Goal: Transaction & Acquisition: Obtain resource

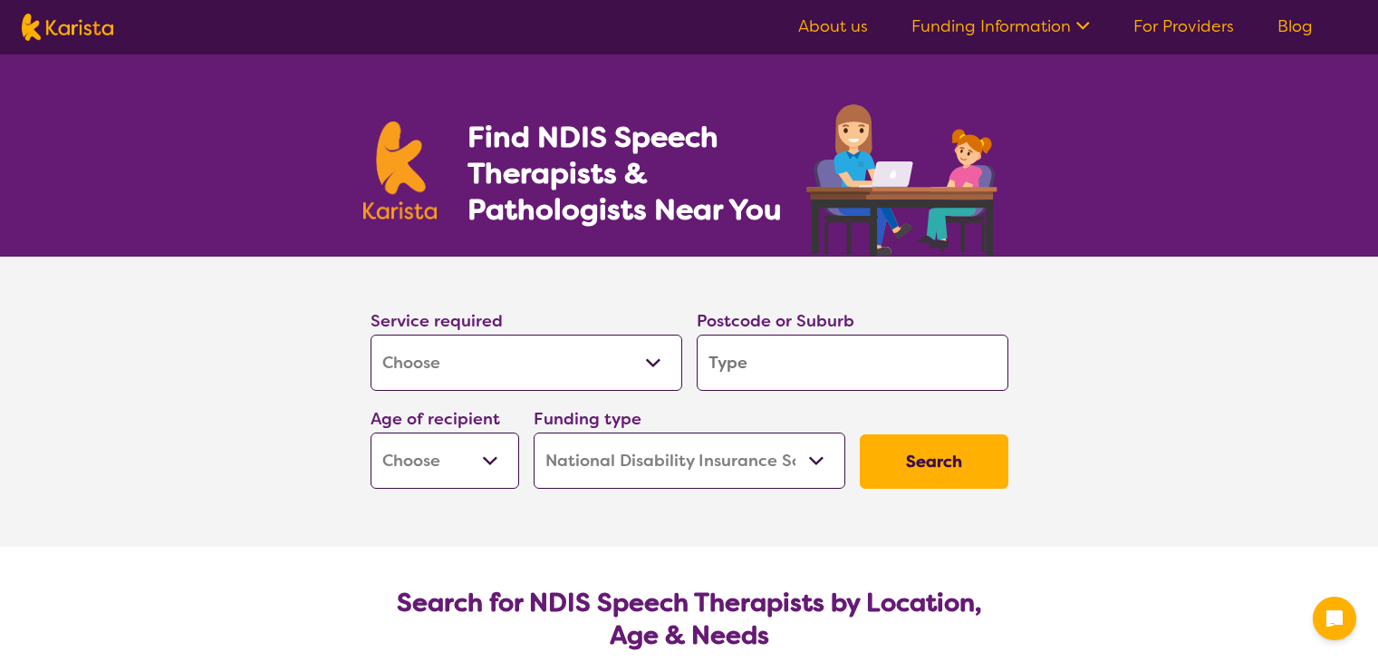
select select "[MEDICAL_DATA]"
select select "NDIS"
select select "[MEDICAL_DATA]"
select select "NDIS"
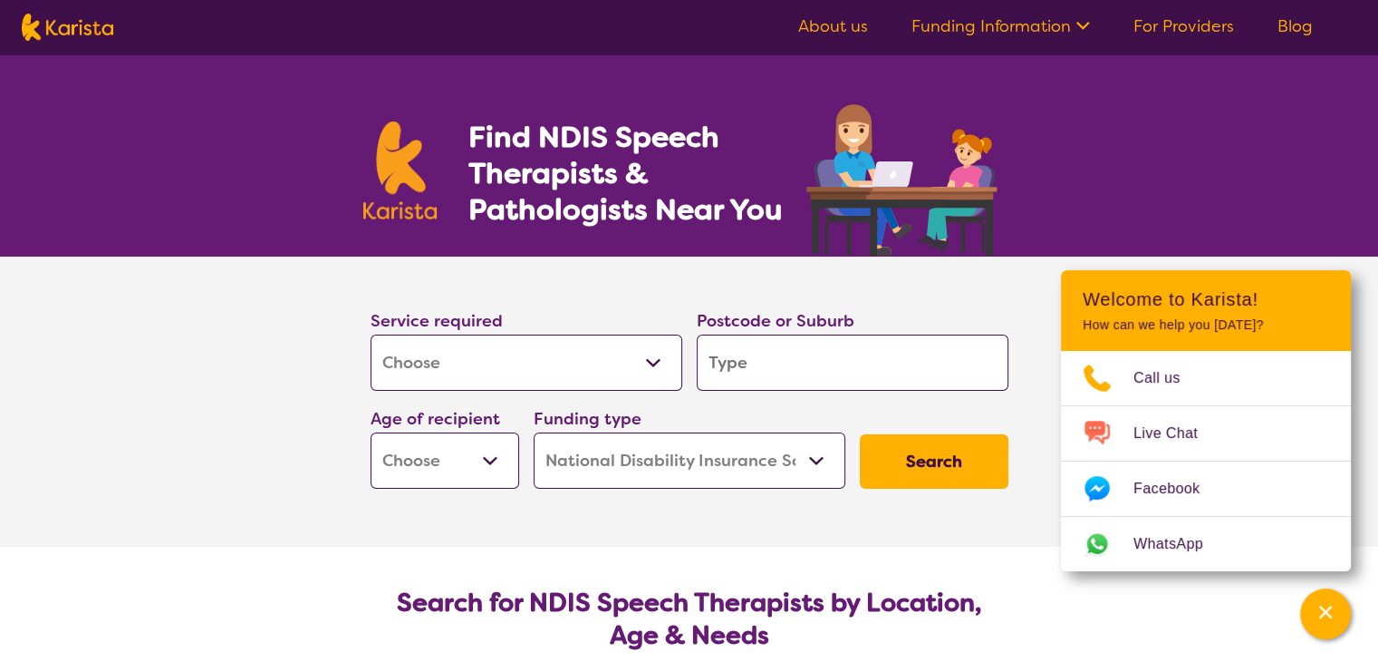
type input "2"
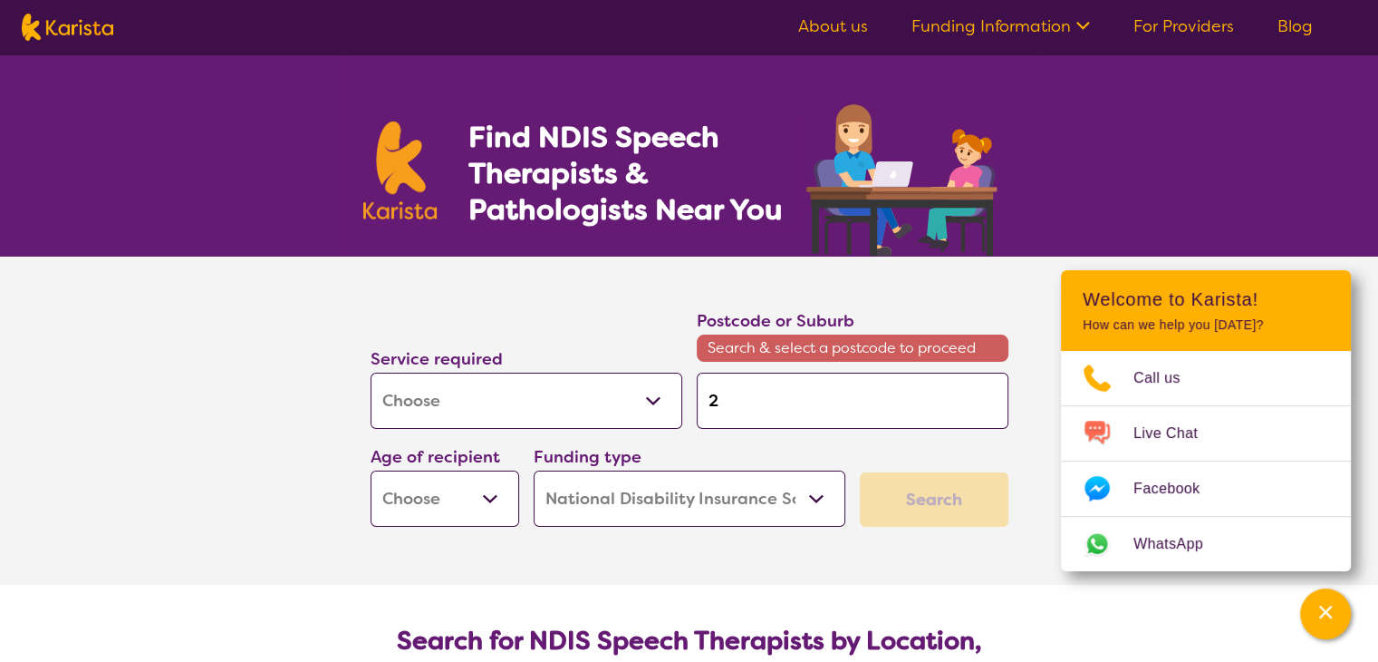
type input "25"
type input "257"
type input "2576"
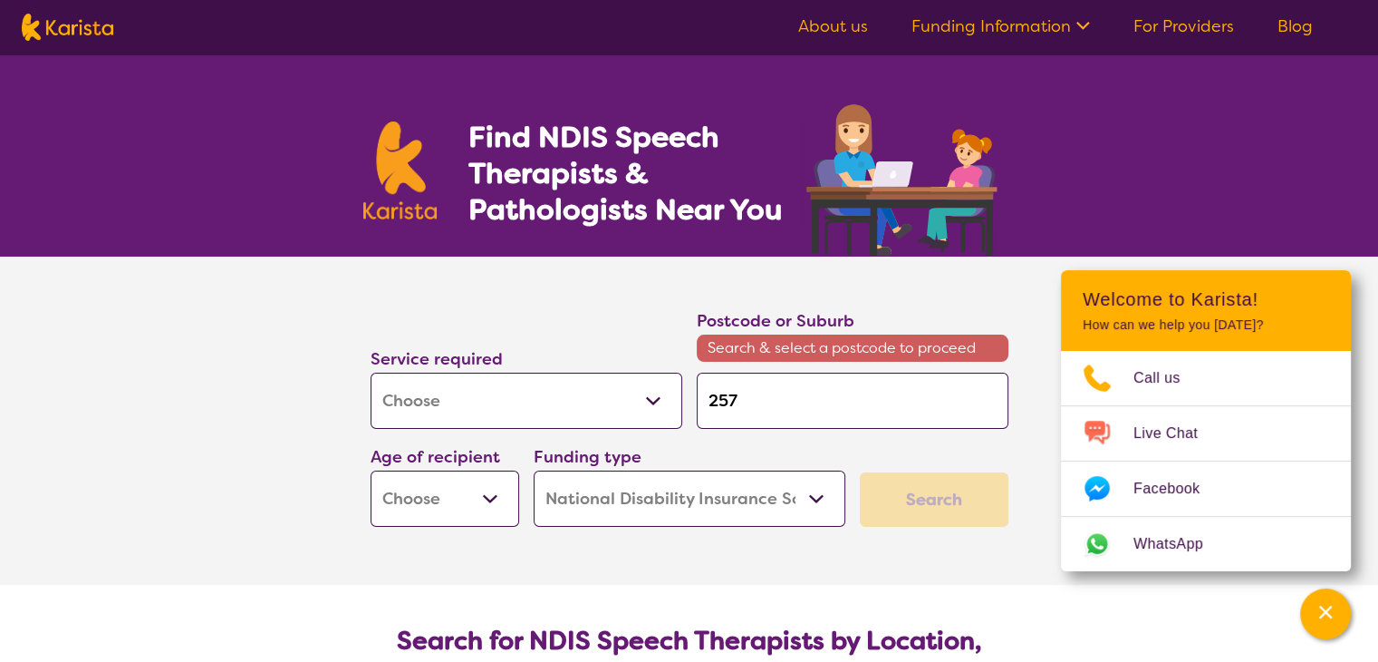
type input "2576"
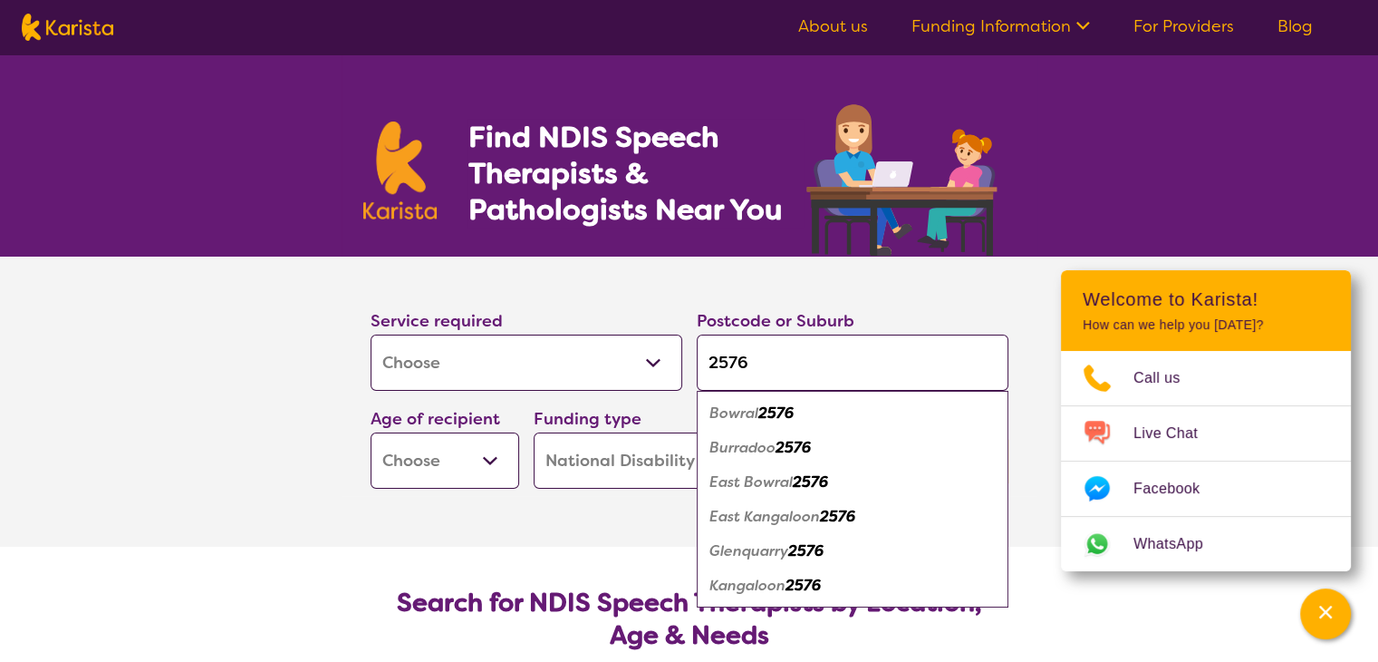
type input "2576"
click at [786, 412] on em "2576" at bounding box center [775, 412] width 35 height 19
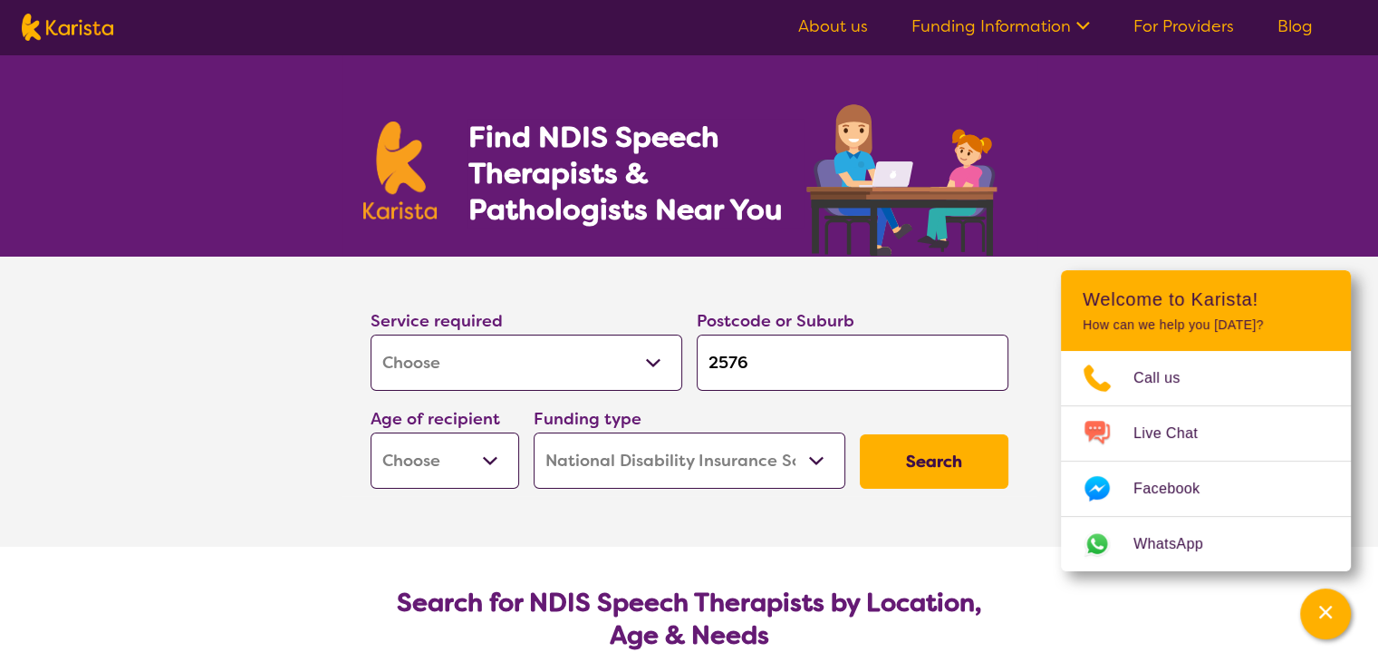
click at [488, 463] on select "Early Childhood - 0 to 9 Child - 10 to 11 Adolescent - 12 to 17 Adult - 18 to 6…" at bounding box center [445, 460] width 149 height 56
select select "AD"
click at [371, 432] on select "Early Childhood - 0 to 9 Child - 10 to 11 Adolescent - 12 to 17 Adult - 18 to 6…" at bounding box center [445, 460] width 149 height 56
select select "AD"
click at [926, 459] on button "Search" at bounding box center [934, 461] width 149 height 54
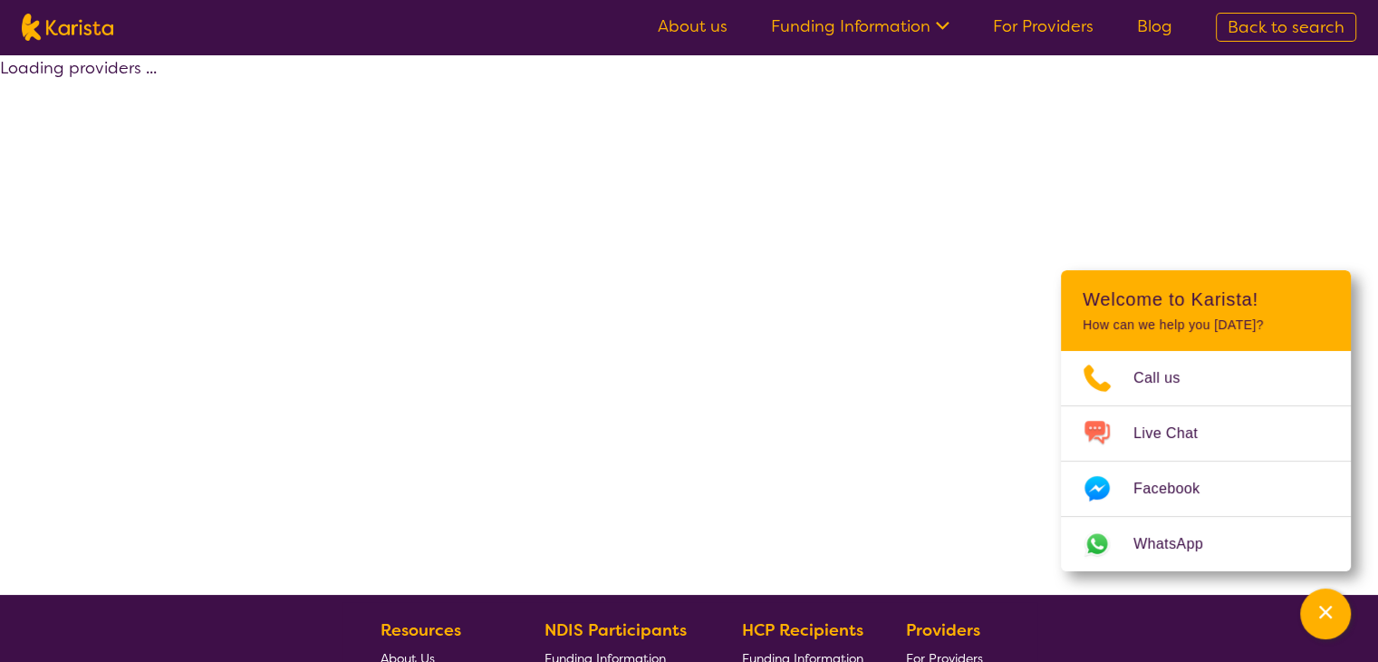
select select "by_score"
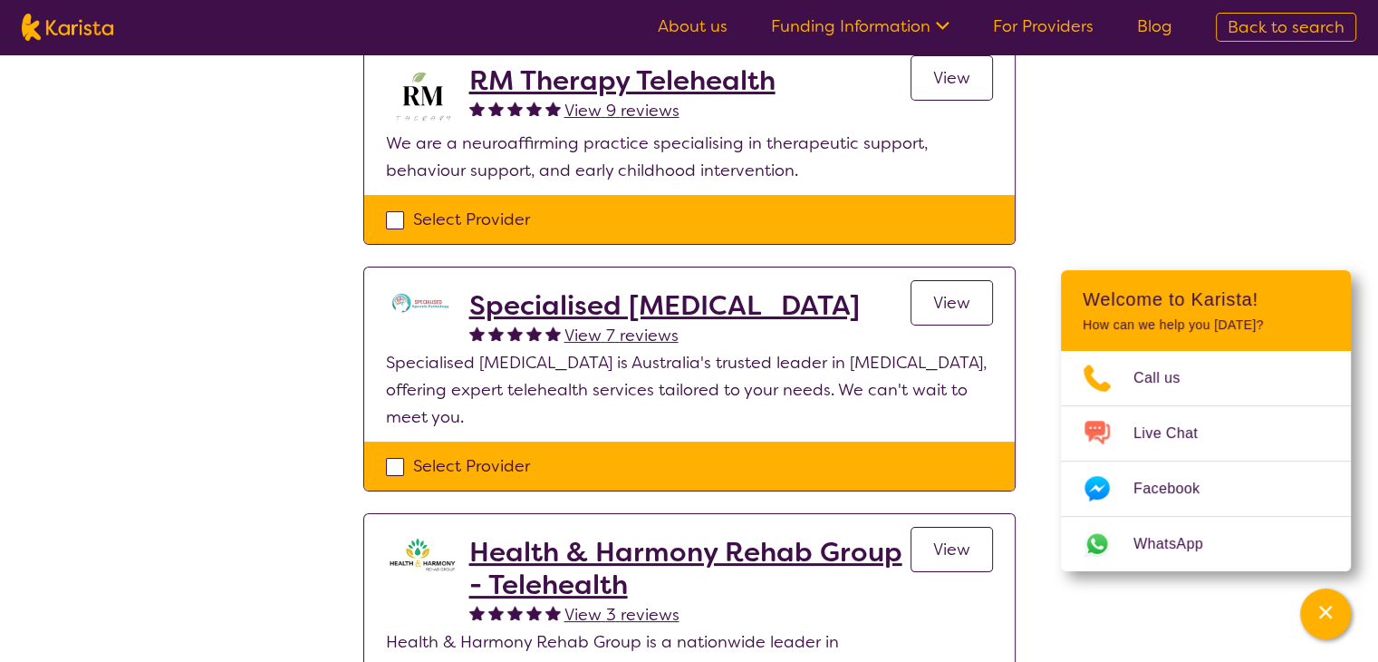
scroll to position [205, 0]
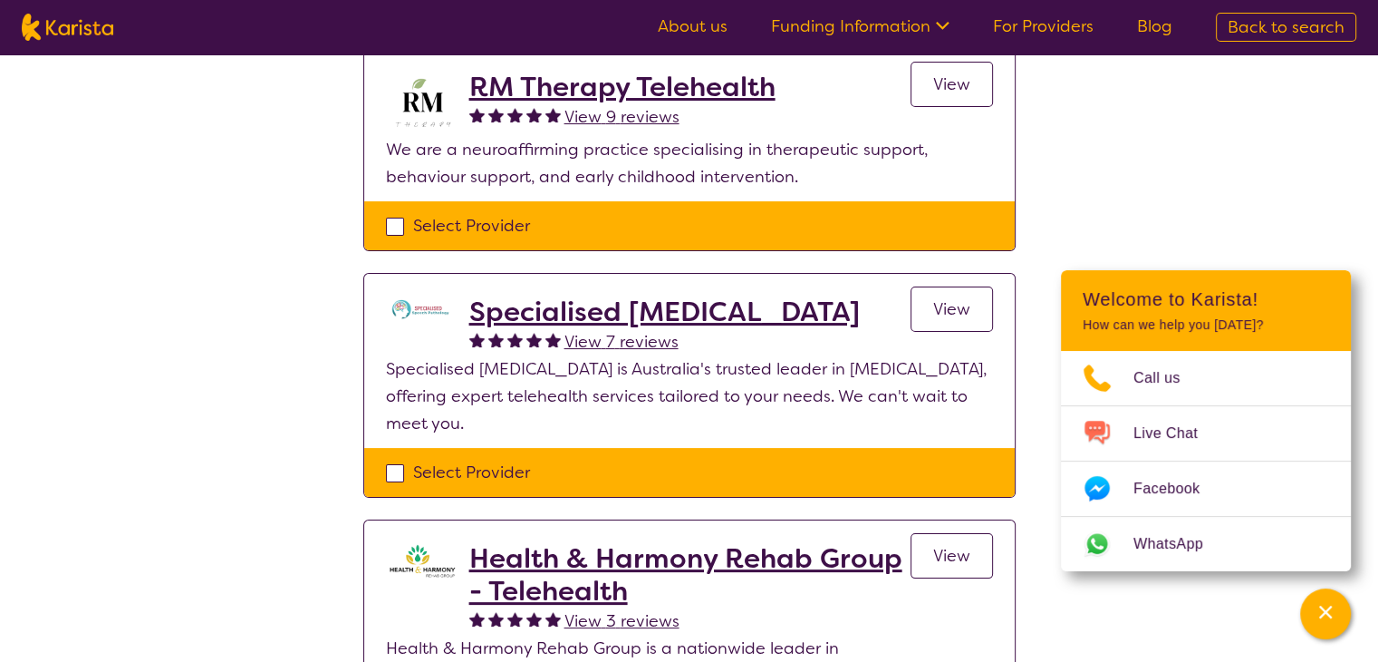
click at [944, 305] on span "View" at bounding box center [951, 309] width 37 height 22
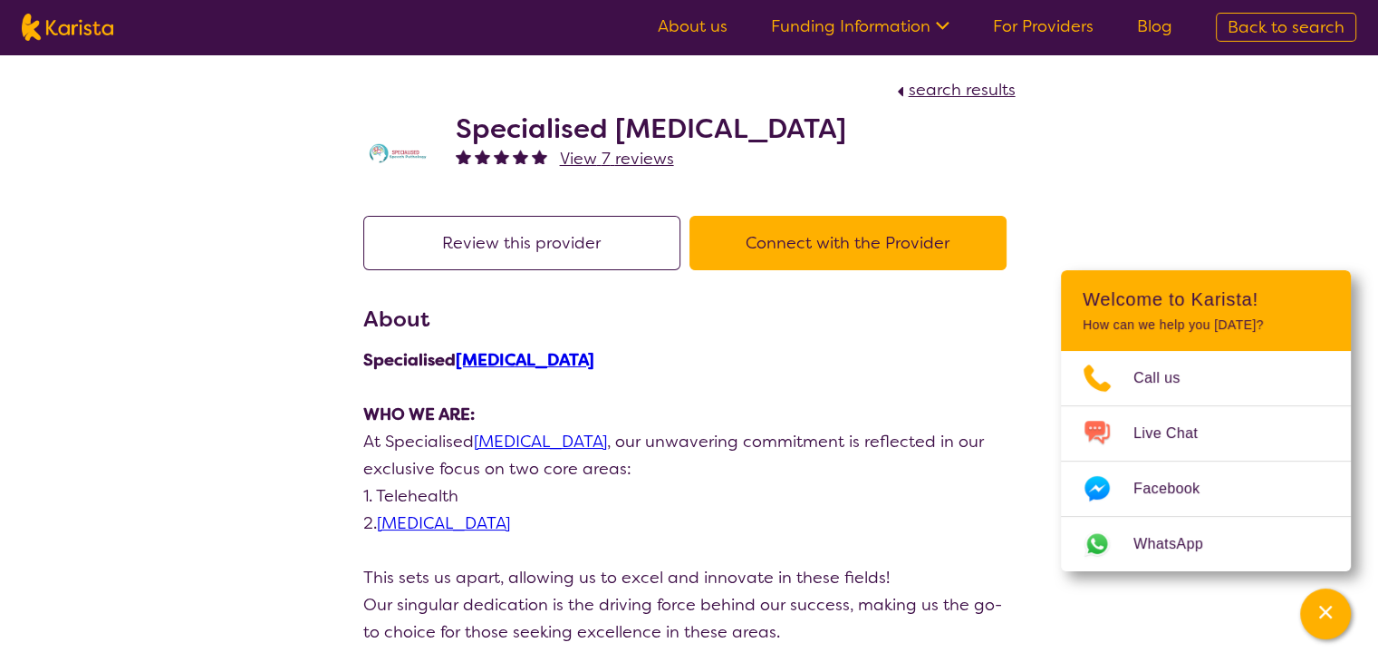
click at [867, 246] on button "Connect with the Provider" at bounding box center [848, 243] width 317 height 54
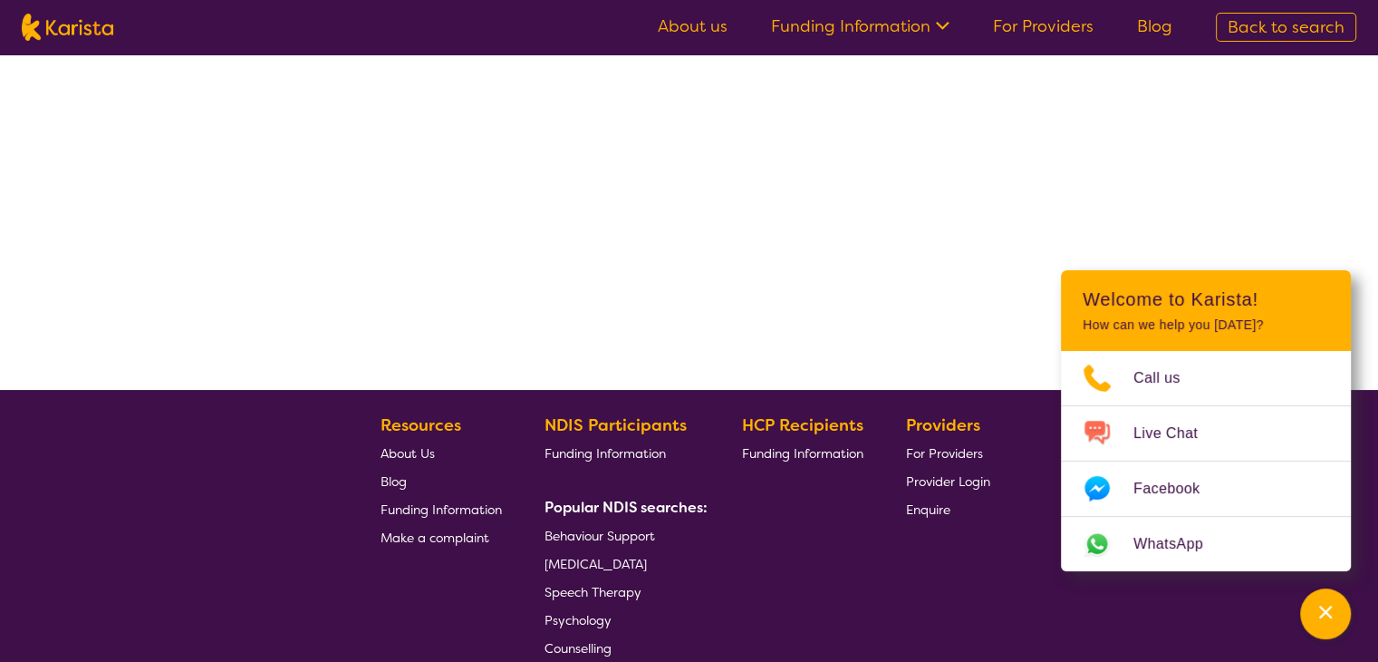
select select "by_score"
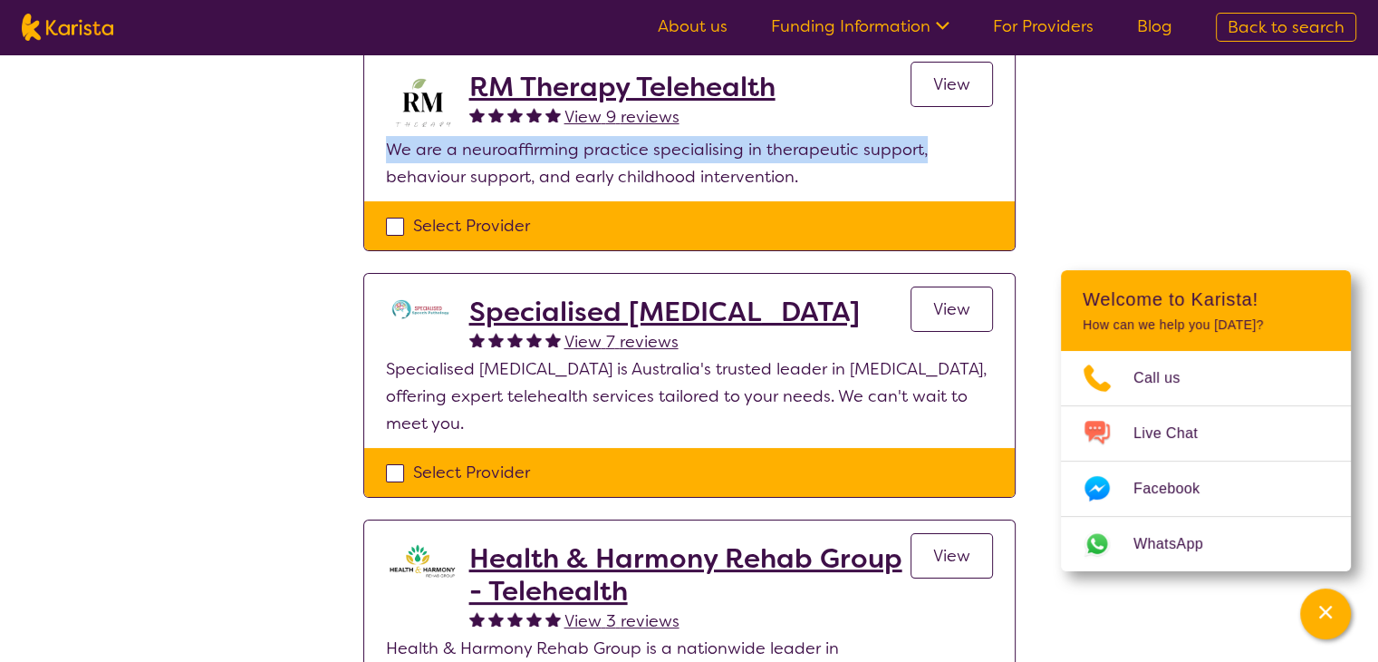
drag, startPoint x: 1374, startPoint y: 144, endPoint x: 1375, endPoint y: 109, distance: 35.4
click at [1375, 109] on div "Select one or more providers and click the 'NEXT' button to proceed 1 - 5 of 5 …" at bounding box center [689, 585] width 1378 height 1471
click at [698, 24] on link "About us" at bounding box center [693, 26] width 70 height 22
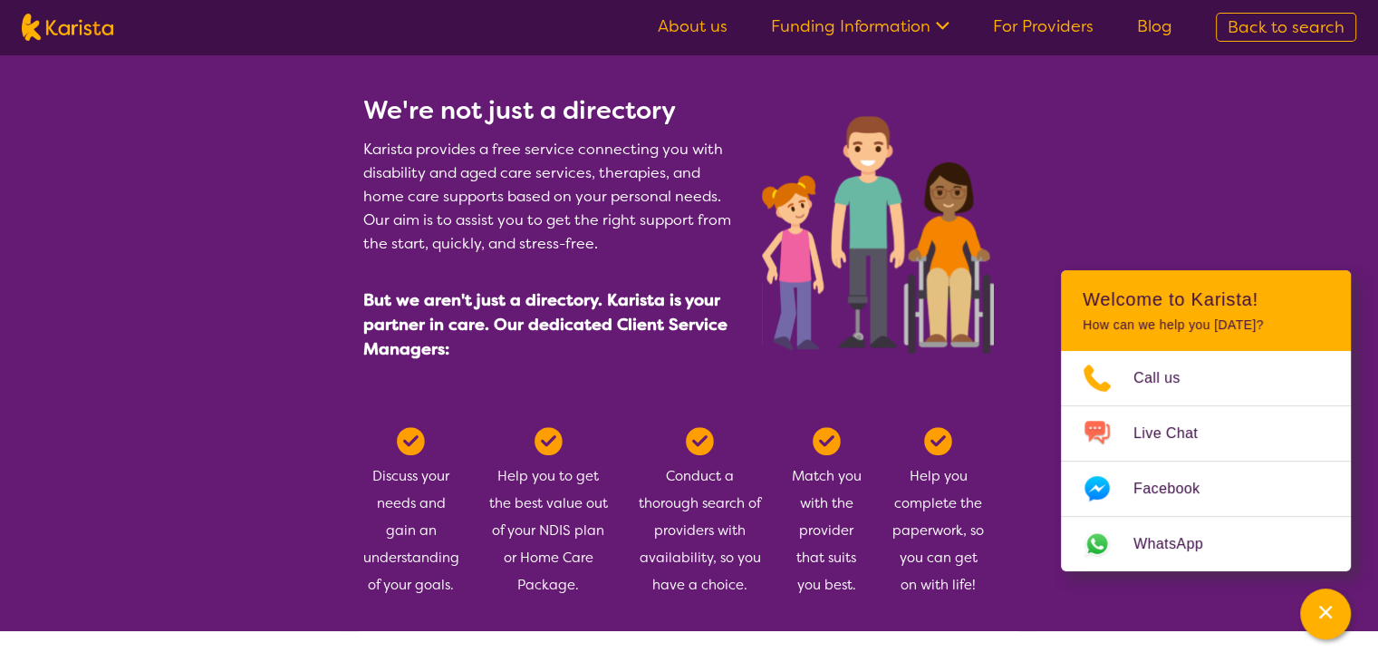
scroll to position [796, 0]
